Goal: Find specific page/section: Find specific page/section

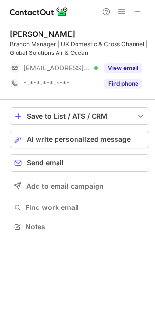
scroll to position [220, 155]
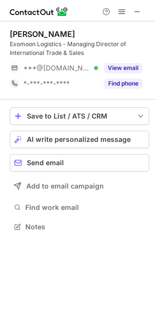
scroll to position [220, 155]
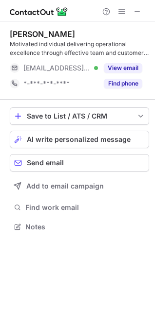
scroll to position [220, 155]
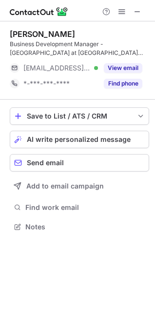
scroll to position [220, 155]
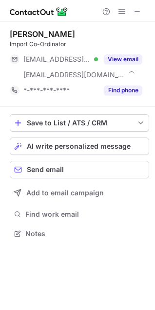
scroll to position [227, 155]
